Goal: Task Accomplishment & Management: Use online tool/utility

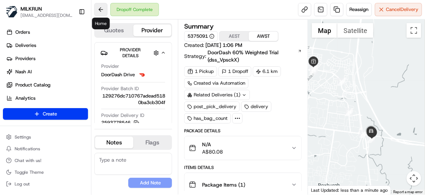
scroll to position [354, 0]
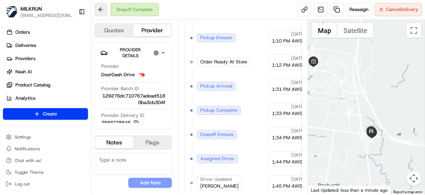
click at [102, 6] on button at bounding box center [100, 9] width 13 height 13
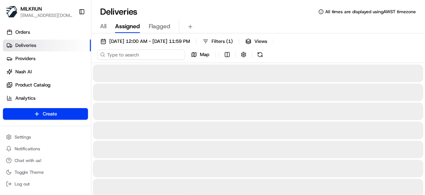
click at [138, 53] on input at bounding box center [141, 54] width 88 height 10
paste input "702ba198-2993-470a-8ecd-b75d47b339c0"
type input "702ba198-2993-470a-8ecd-b75d47b339c0"
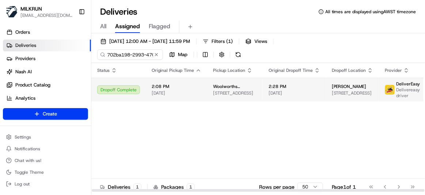
click at [188, 95] on td "2:08 PM [DATE]" at bounding box center [176, 90] width 61 height 24
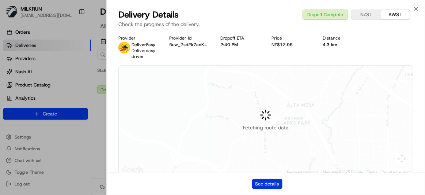
click at [262, 184] on button "See details" at bounding box center [267, 183] width 30 height 10
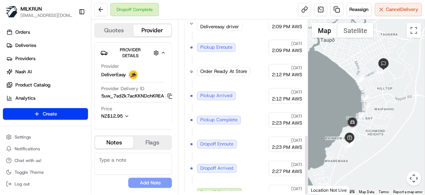
scroll to position [331, 0]
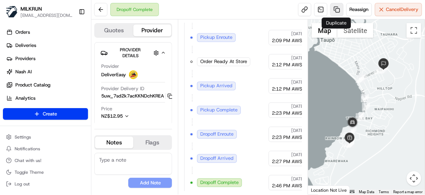
click at [336, 12] on link at bounding box center [337, 9] width 13 height 13
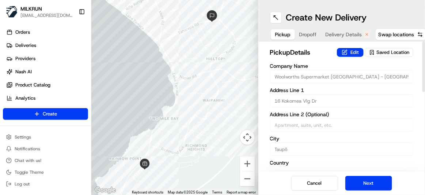
click at [336, 37] on span "Delivery Details" at bounding box center [344, 34] width 37 height 7
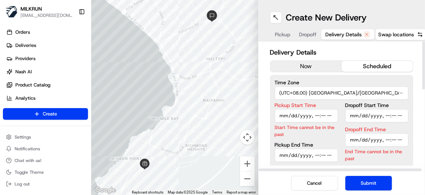
click at [309, 63] on button "now" at bounding box center [306, 66] width 71 height 11
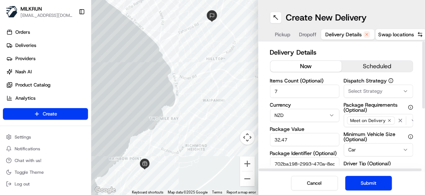
click at [306, 69] on button "now" at bounding box center [306, 66] width 71 height 11
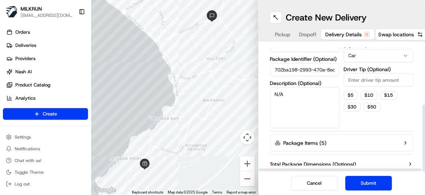
scroll to position [112, 0]
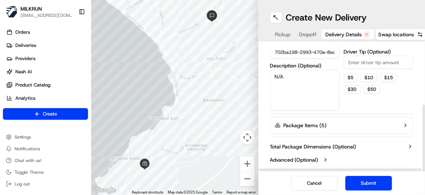
click at [374, 189] on button "Submit" at bounding box center [369, 183] width 47 height 15
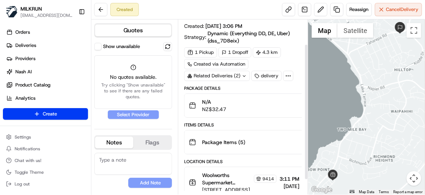
scroll to position [50, 0]
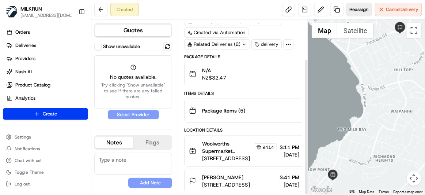
click at [355, 12] on span "Reassign" at bounding box center [359, 9] width 19 height 7
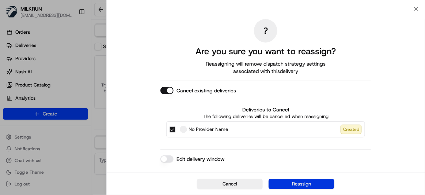
click at [320, 182] on button "Reassign" at bounding box center [302, 183] width 66 height 10
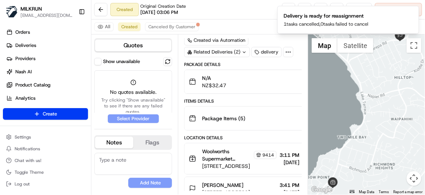
scroll to position [43, 0]
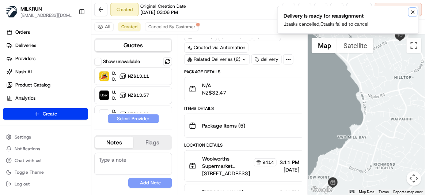
click at [413, 8] on button "Notifications (F8)" at bounding box center [413, 12] width 9 height 9
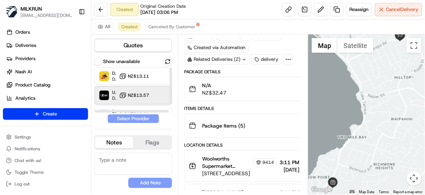
click at [124, 98] on div "Uber Dropoff ETA 23 minutes NZ$13.57" at bounding box center [133, 95] width 78 height 18
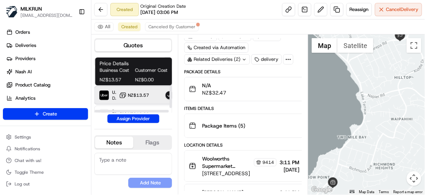
scroll to position [10, 0]
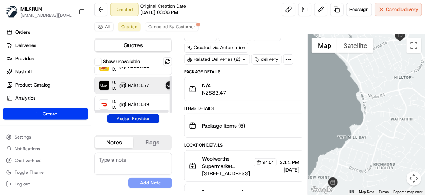
click at [143, 118] on button "Assign Provider" at bounding box center [134, 118] width 52 height 9
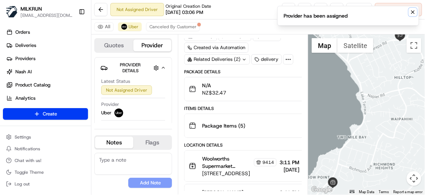
click at [412, 14] on icon "Notifications (F8)" at bounding box center [413, 12] width 6 height 6
